Goal: Transaction & Acquisition: Purchase product/service

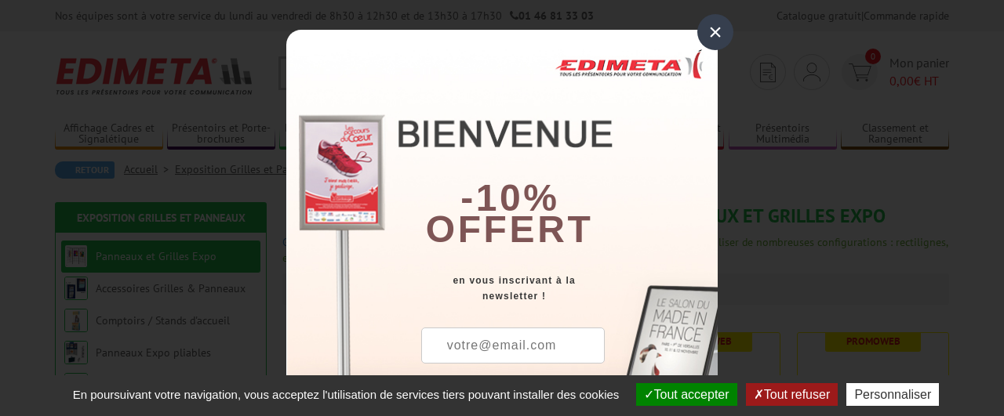
scroll to position [118, 0]
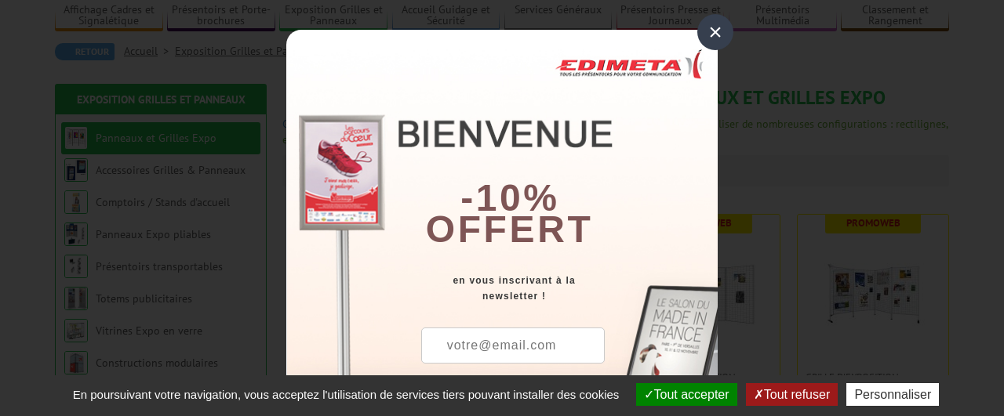
click at [718, 35] on div "×" at bounding box center [715, 32] width 36 height 36
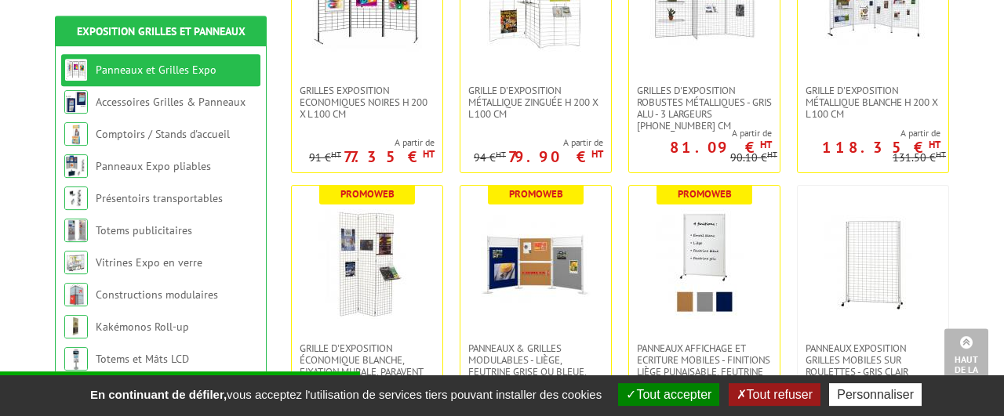
scroll to position [407, 0]
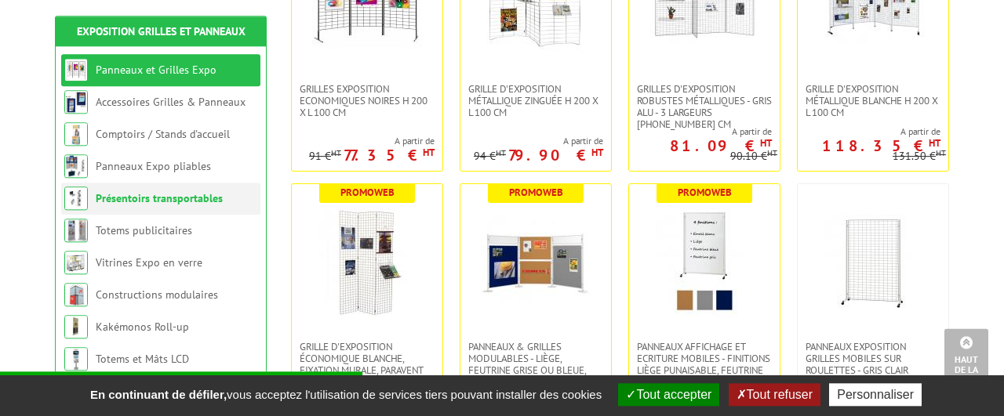
click at [194, 198] on link "Présentoirs transportables" at bounding box center [159, 198] width 127 height 14
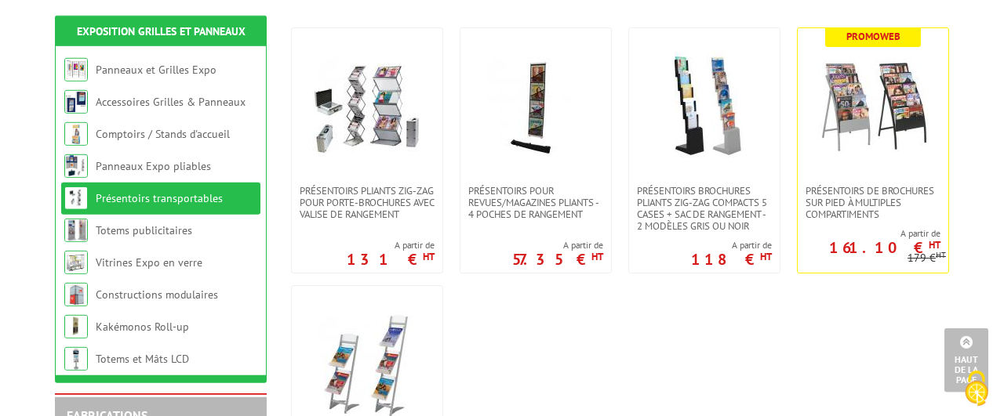
scroll to position [293, 0]
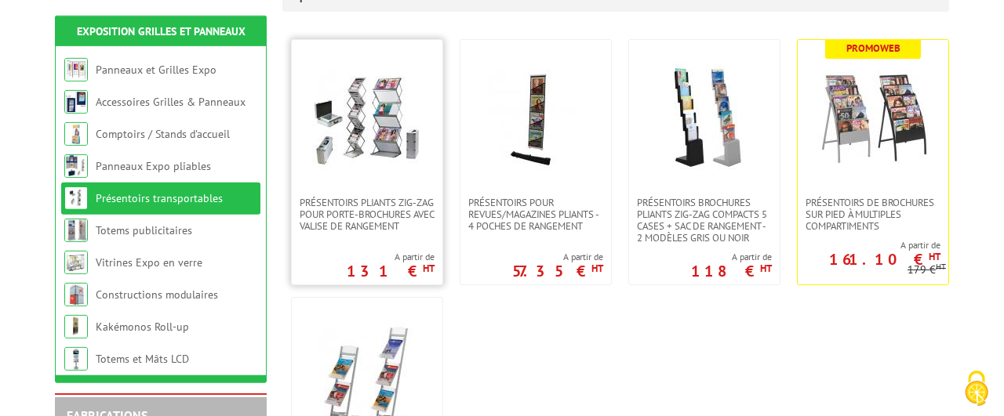
click at [407, 173] on img at bounding box center [367, 119] width 110 height 110
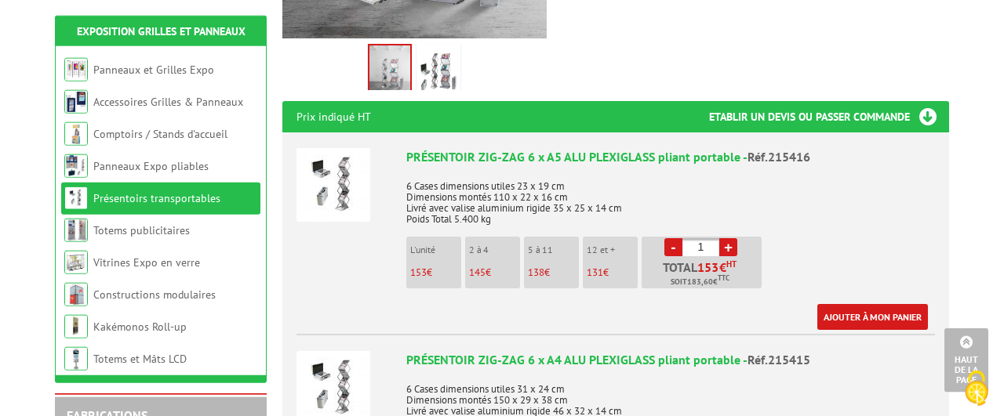
scroll to position [507, 0]
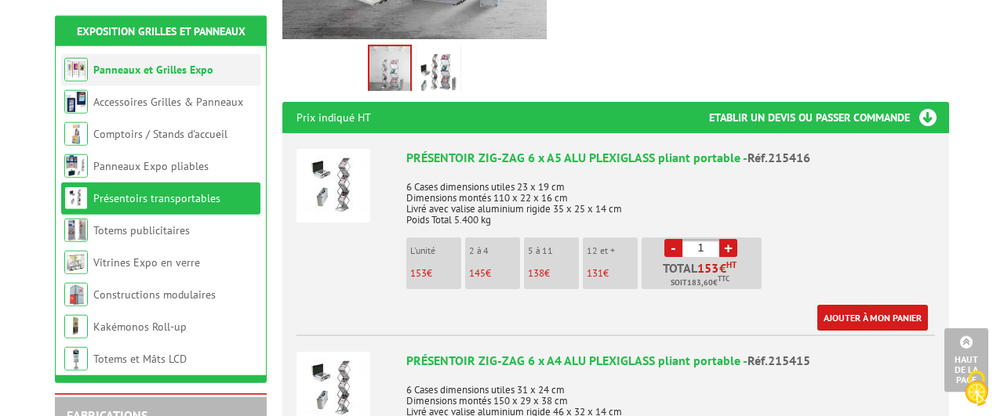
click at [199, 68] on link "Panneaux et Grilles Expo" at bounding box center [153, 70] width 120 height 14
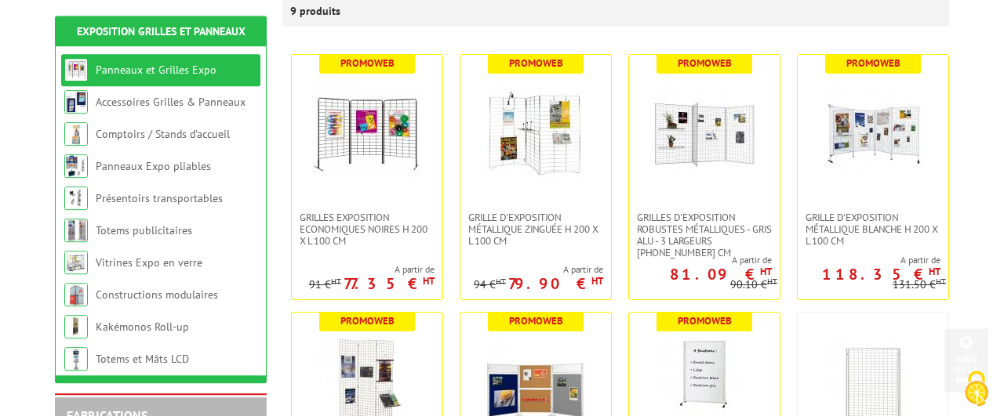
scroll to position [277, 0]
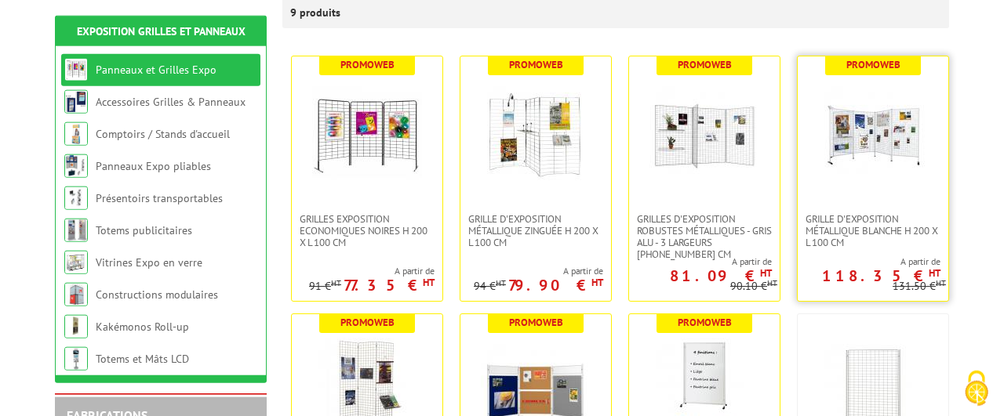
click at [852, 165] on img at bounding box center [873, 135] width 110 height 110
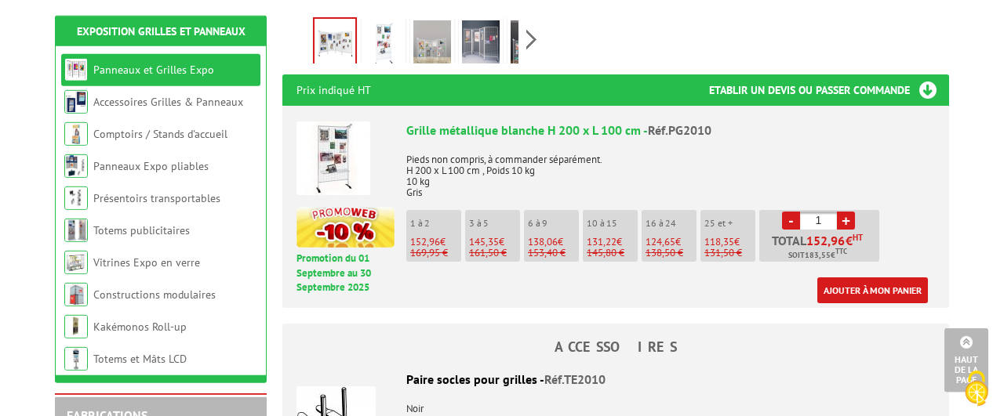
scroll to position [590, 0]
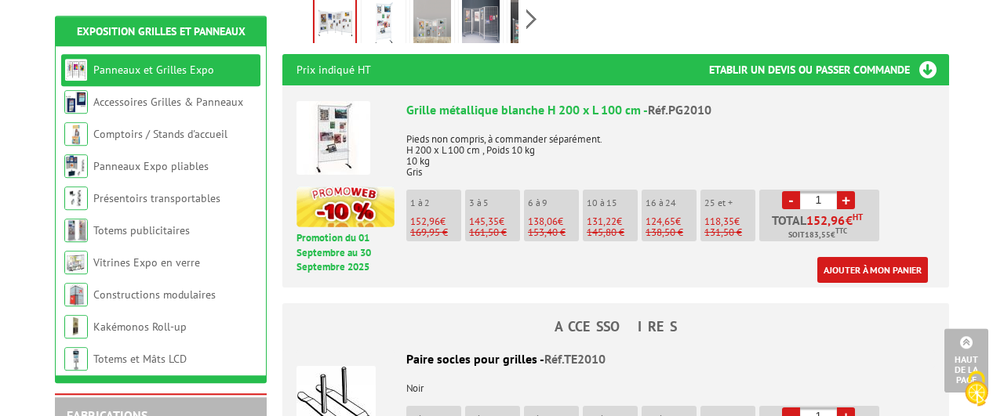
click at [843, 191] on link "+" at bounding box center [846, 200] width 18 height 18
type input "3"
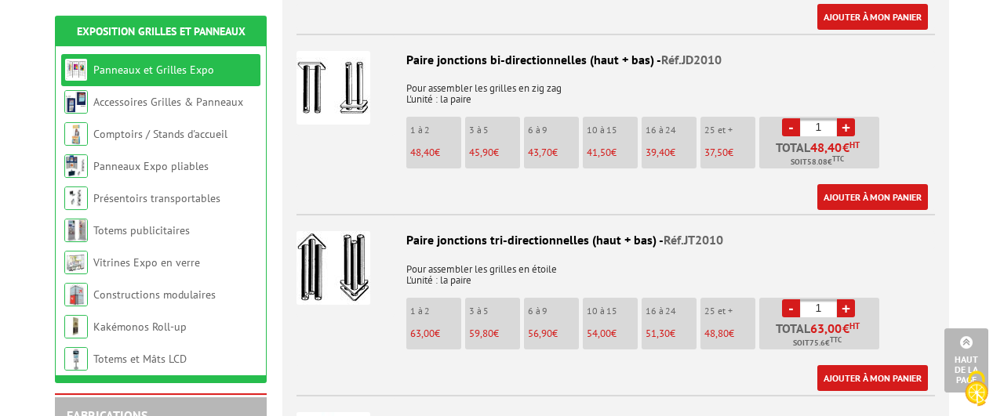
scroll to position [1090, 0]
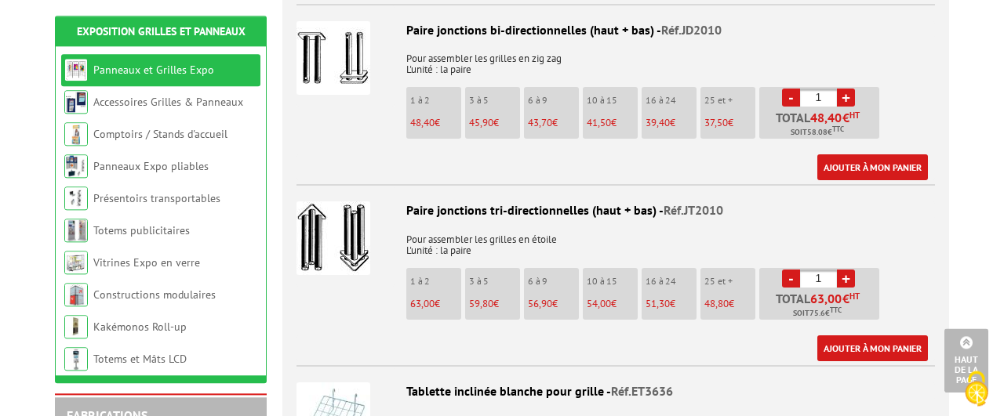
click at [850, 270] on link "+" at bounding box center [846, 279] width 18 height 18
type input "3"
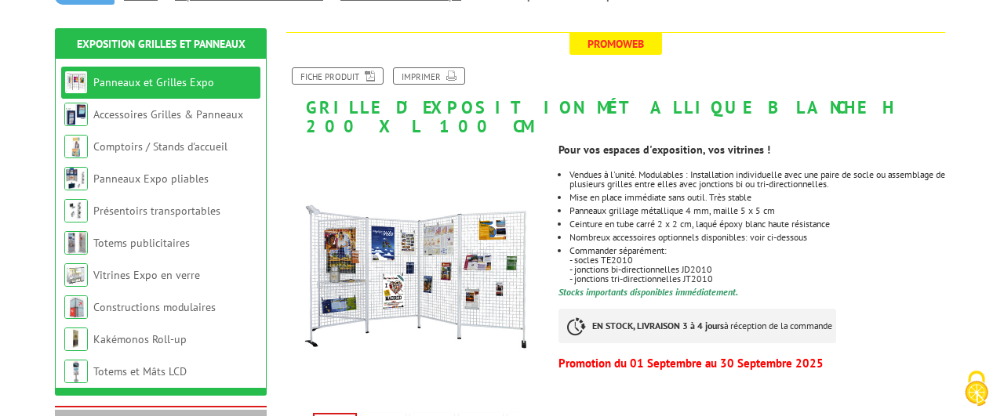
scroll to position [174, 0]
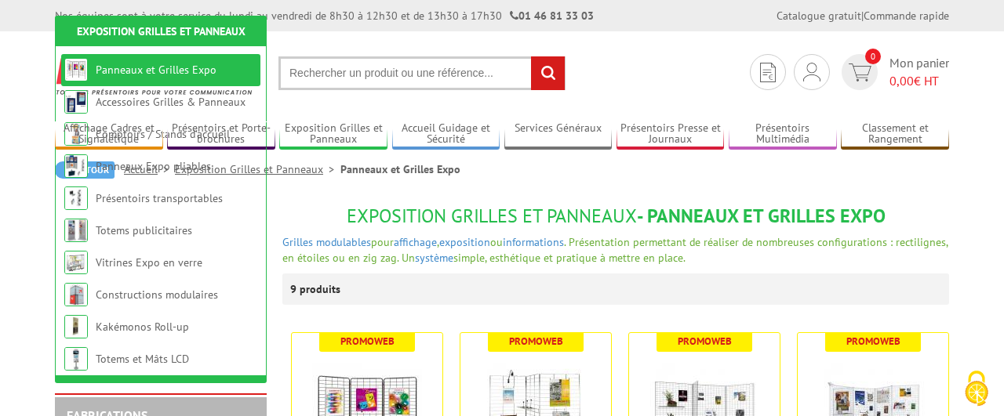
scroll to position [278, 0]
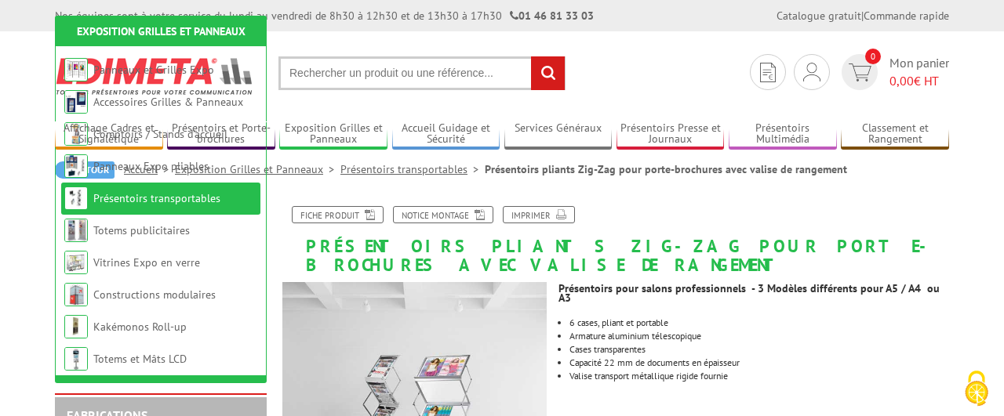
scroll to position [508, 0]
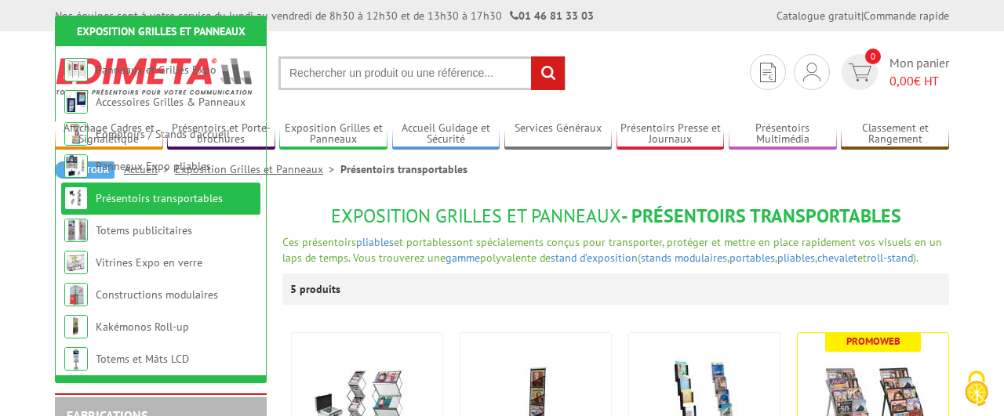
scroll to position [293, 0]
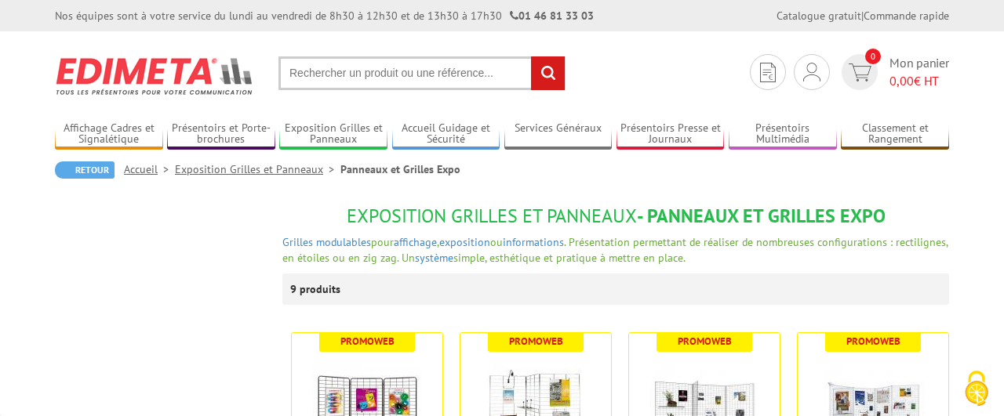
scroll to position [407, 0]
